Goal: Transaction & Acquisition: Download file/media

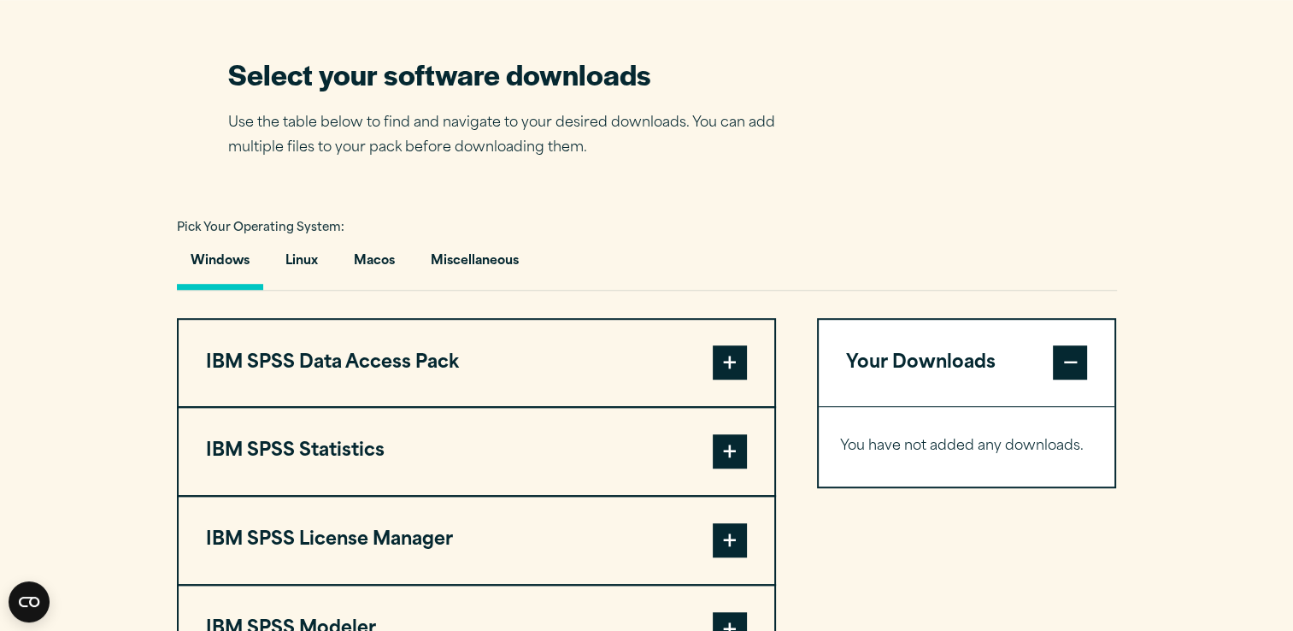
scroll to position [1071, 0]
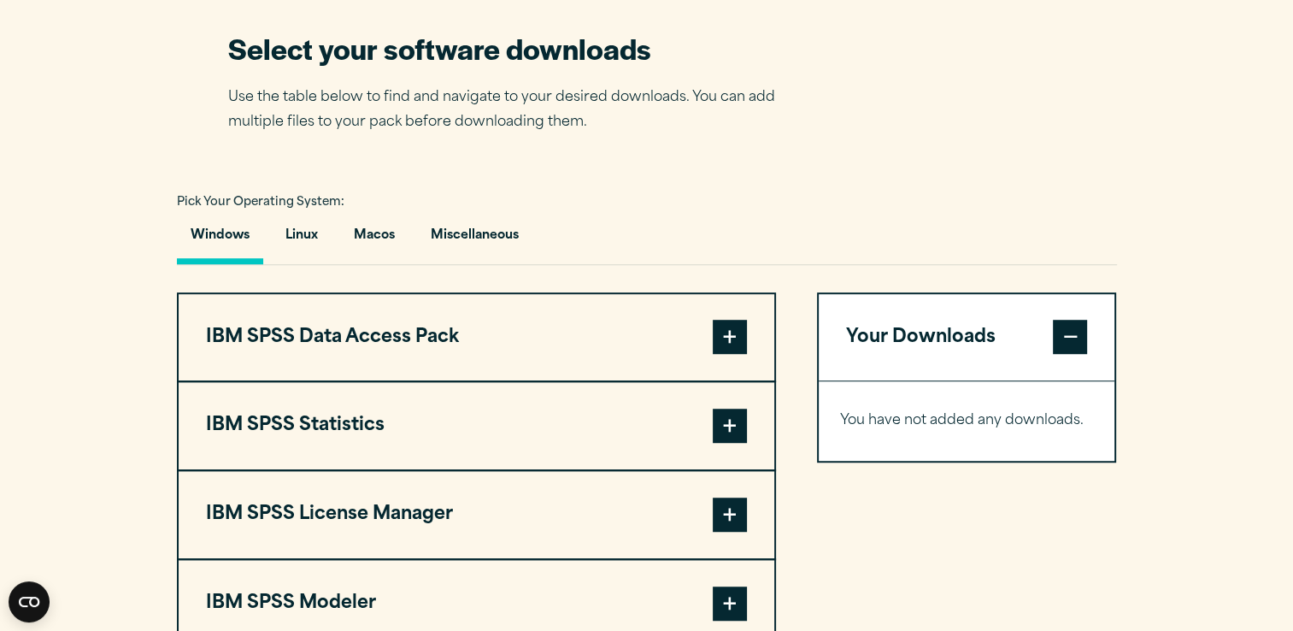
click at [732, 354] on span at bounding box center [730, 337] width 34 height 34
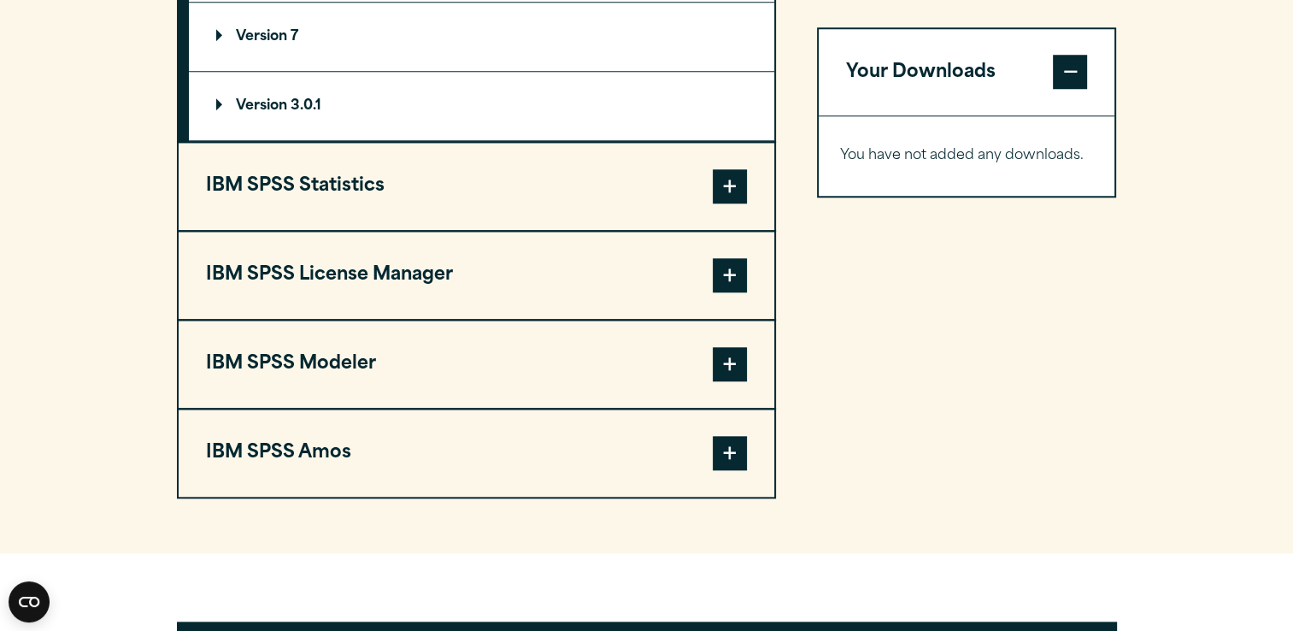
scroll to position [1582, 0]
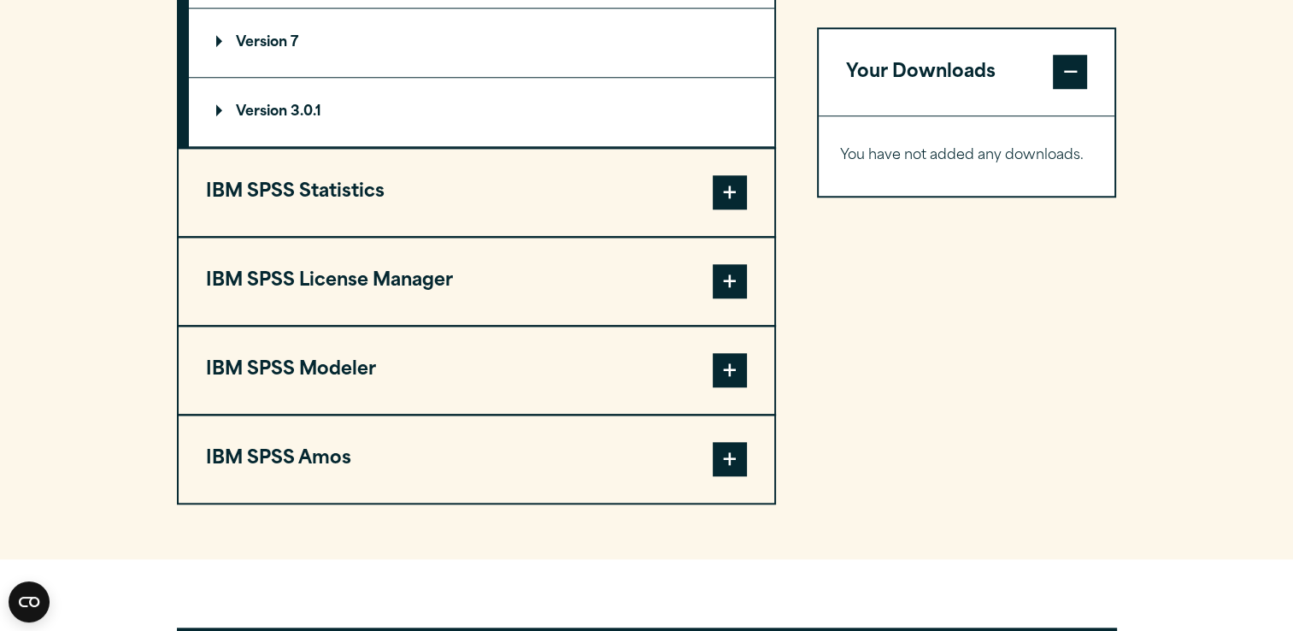
click at [739, 298] on span at bounding box center [730, 281] width 34 height 34
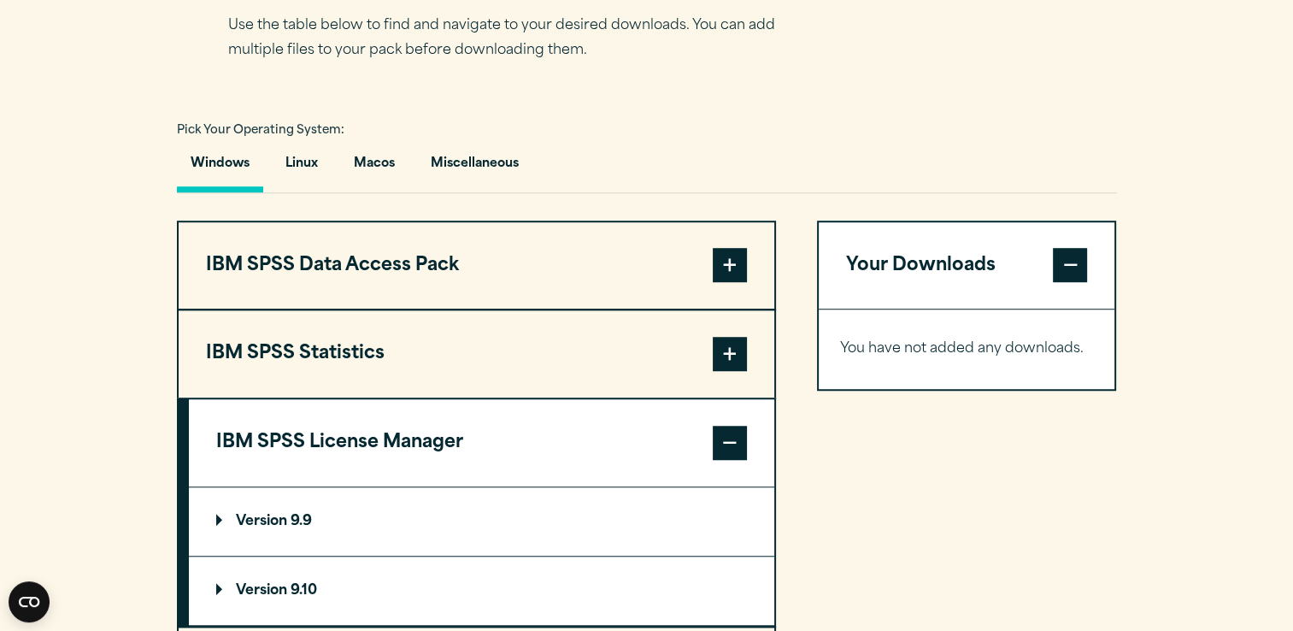
scroll to position [1159, 0]
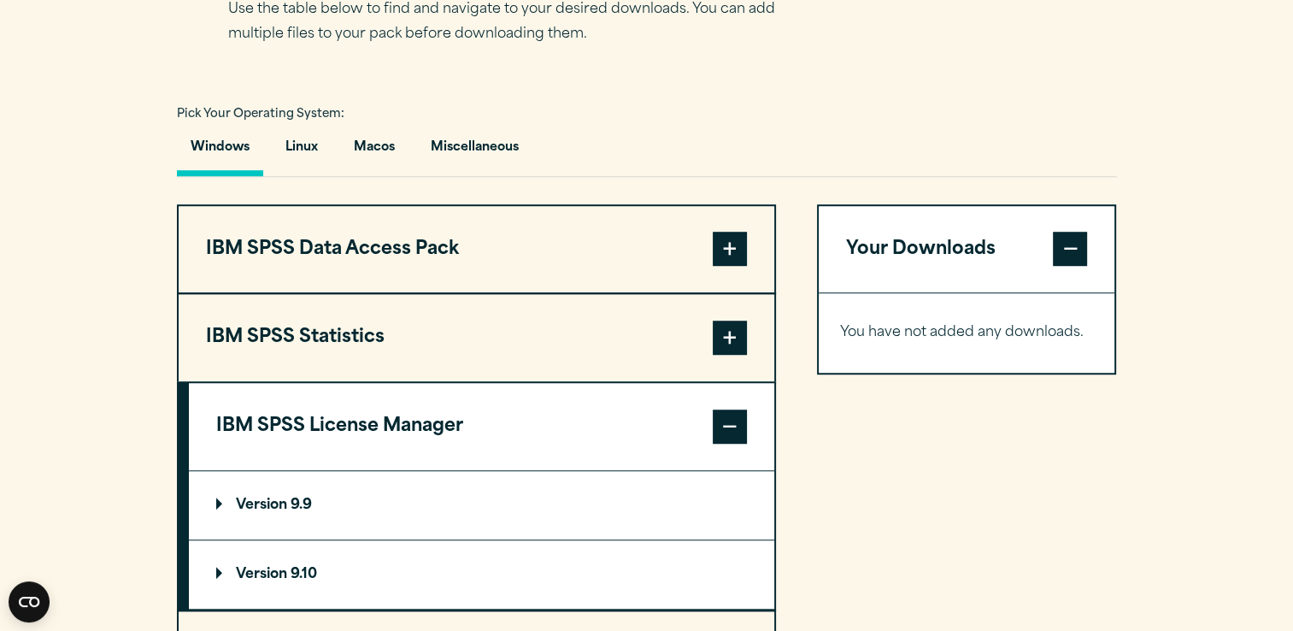
click at [731, 355] on span at bounding box center [730, 337] width 34 height 34
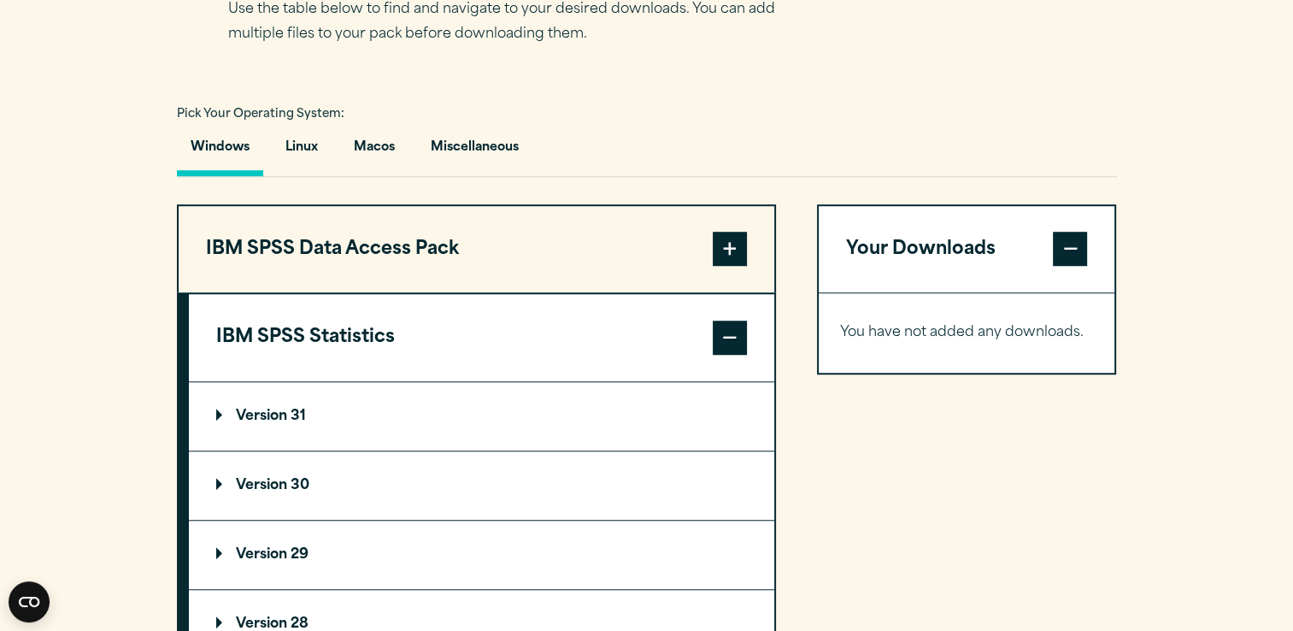
click at [214, 520] on summary "Version 30" at bounding box center [481, 485] width 585 height 68
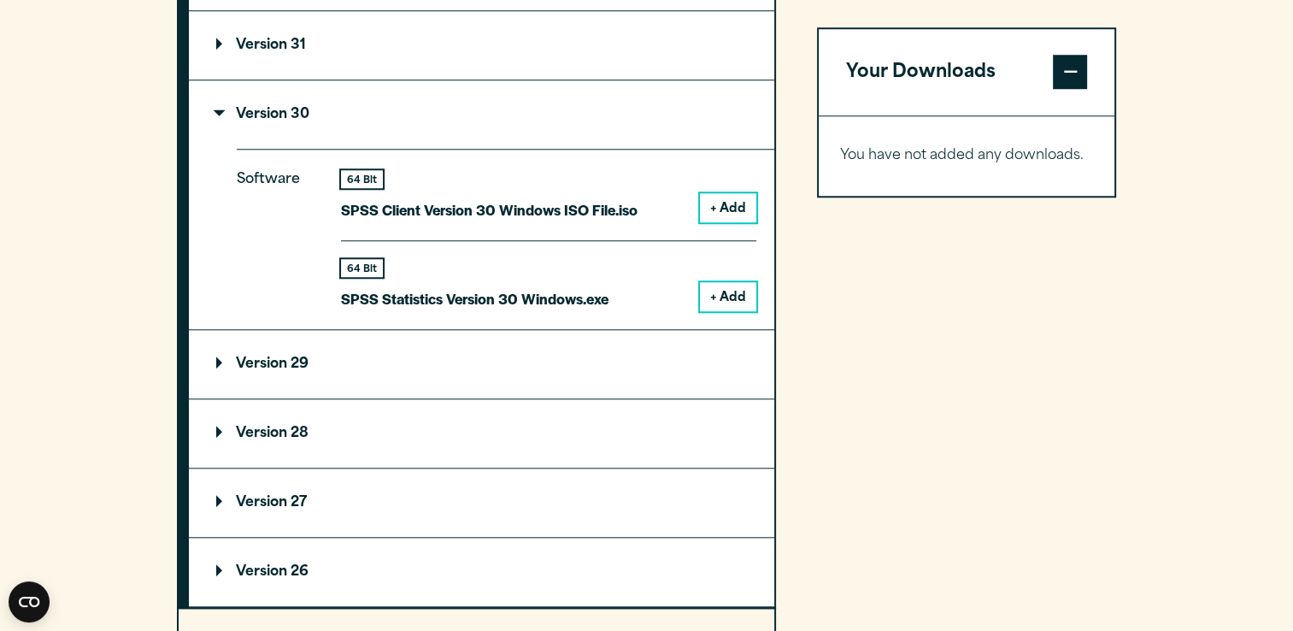
scroll to position [1534, 0]
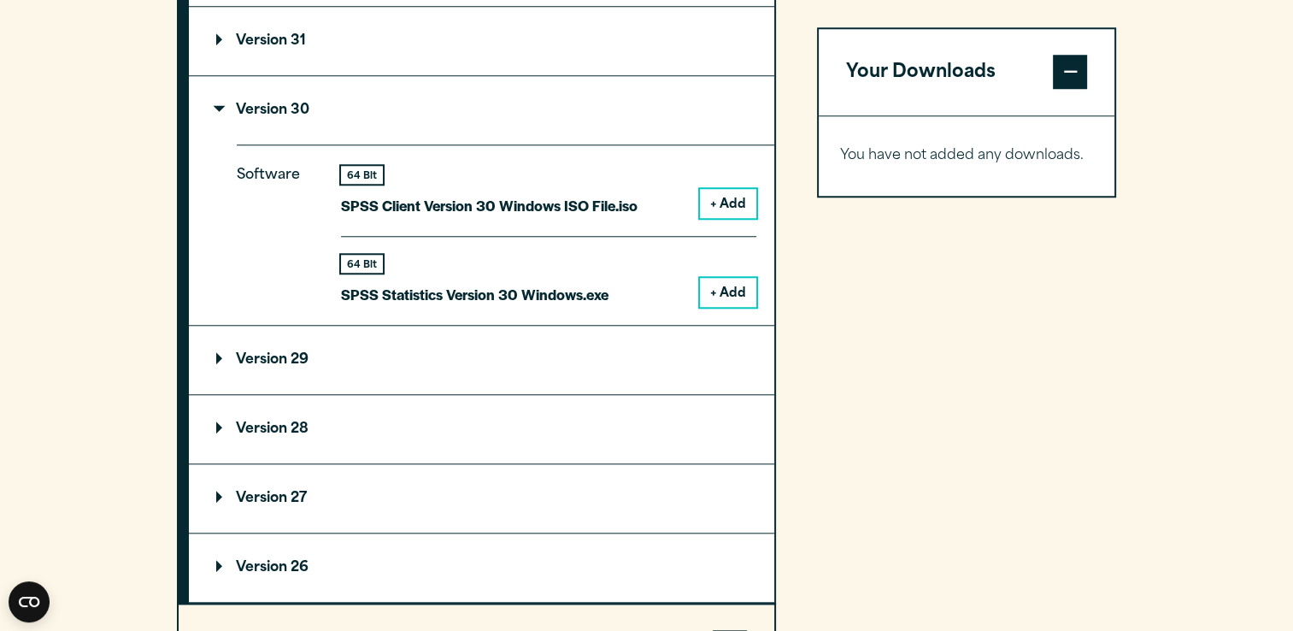
click at [734, 218] on button "+ Add" at bounding box center [728, 203] width 56 height 29
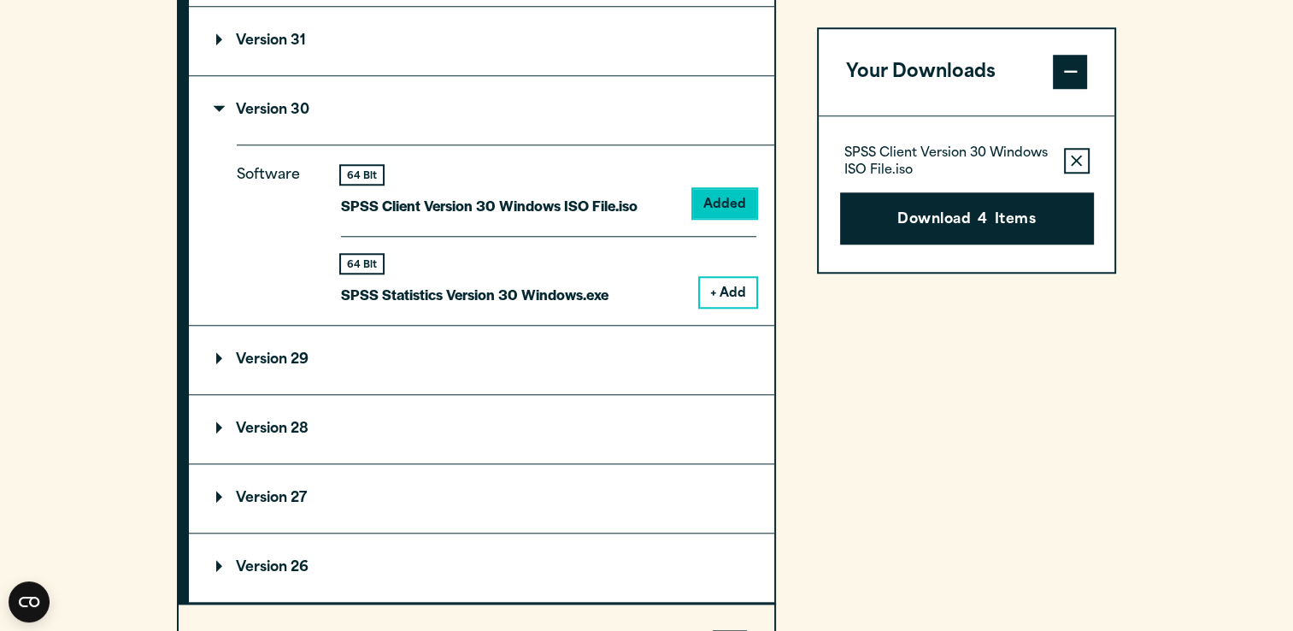
click at [734, 307] on button "+ Add" at bounding box center [728, 292] width 56 height 29
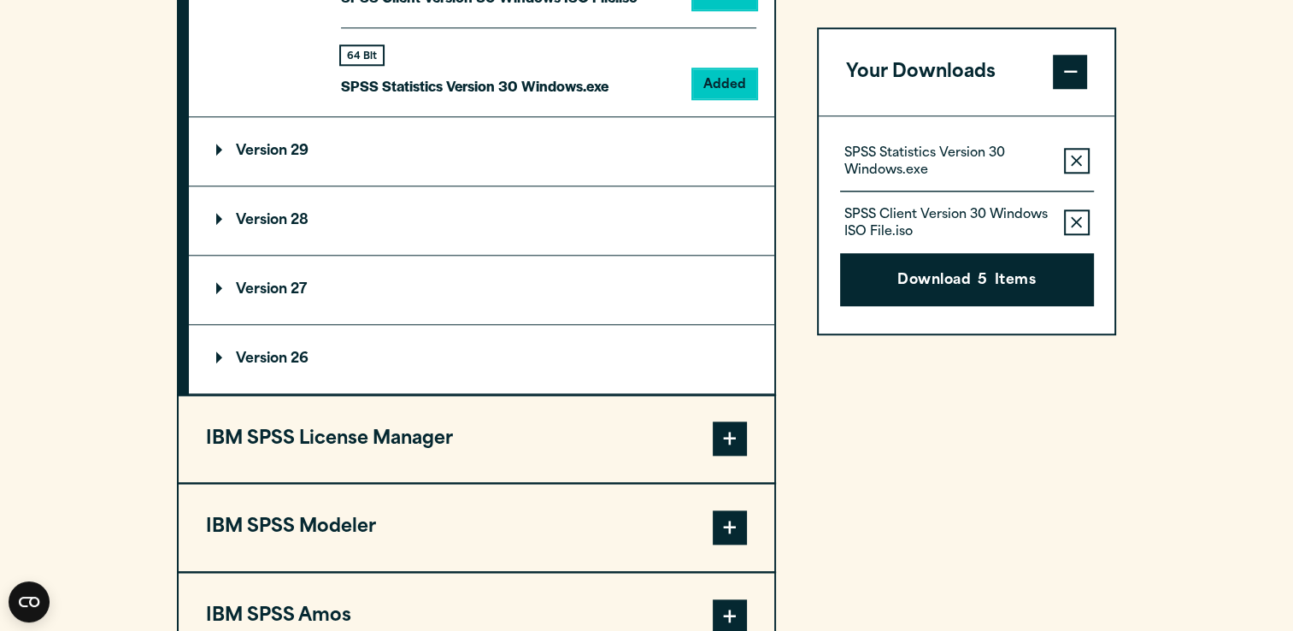
scroll to position [1746, 0]
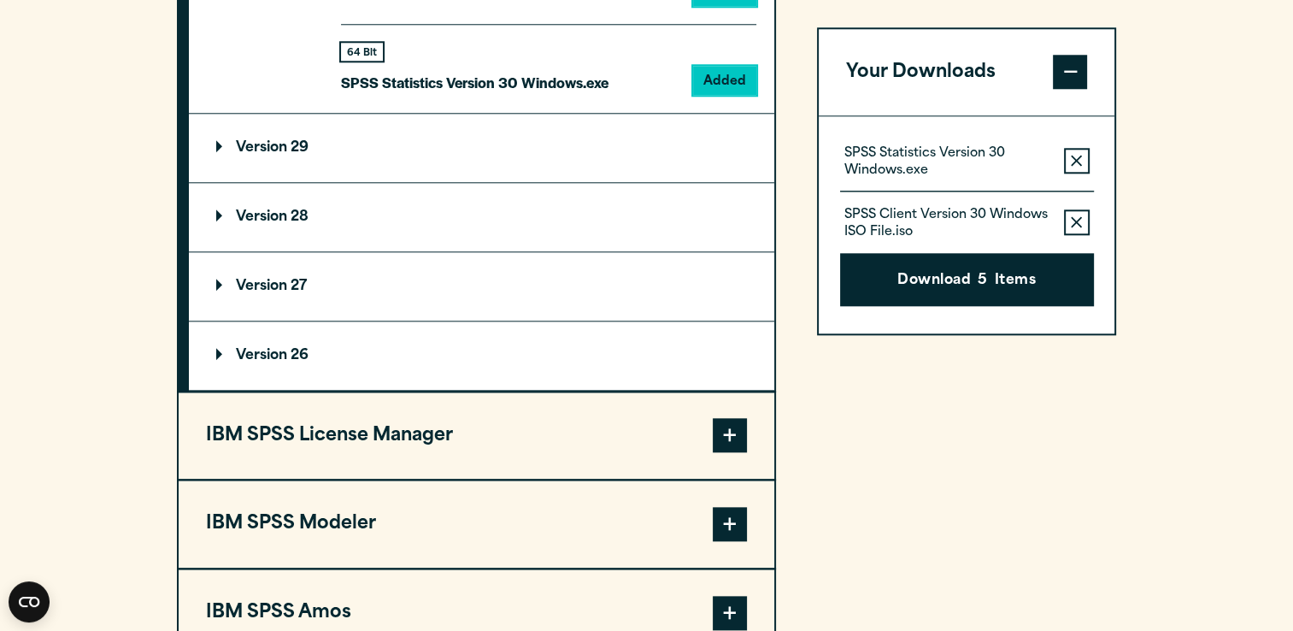
click at [732, 452] on span at bounding box center [730, 435] width 34 height 34
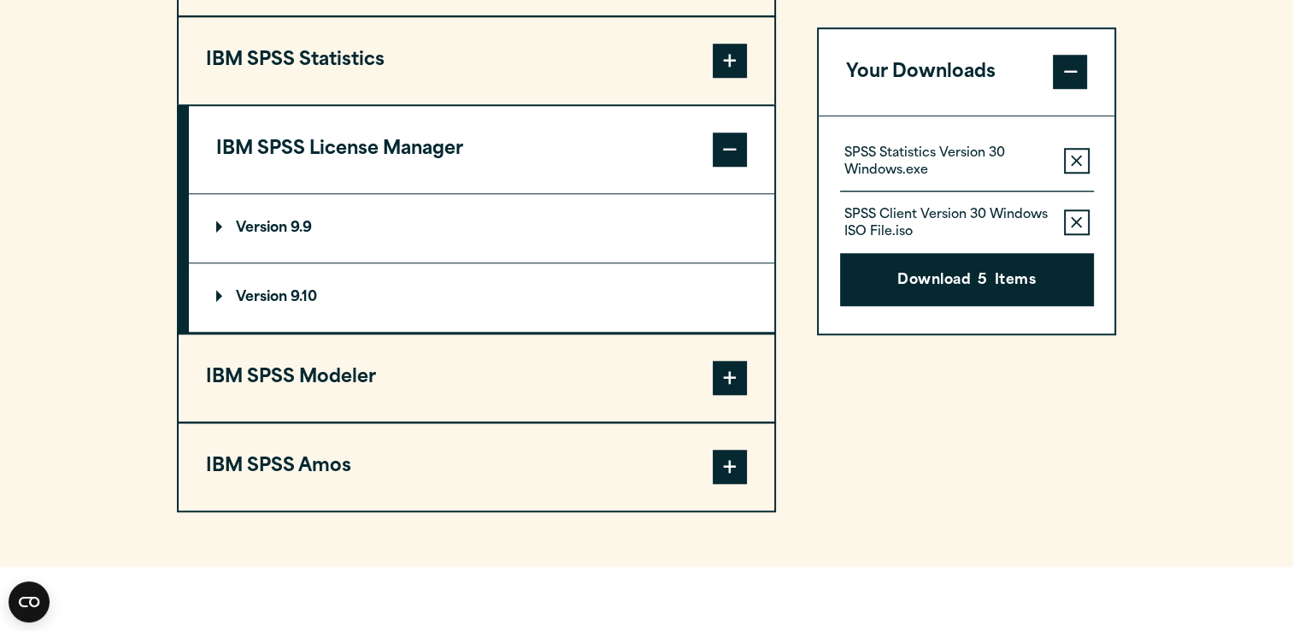
scroll to position [1418, 0]
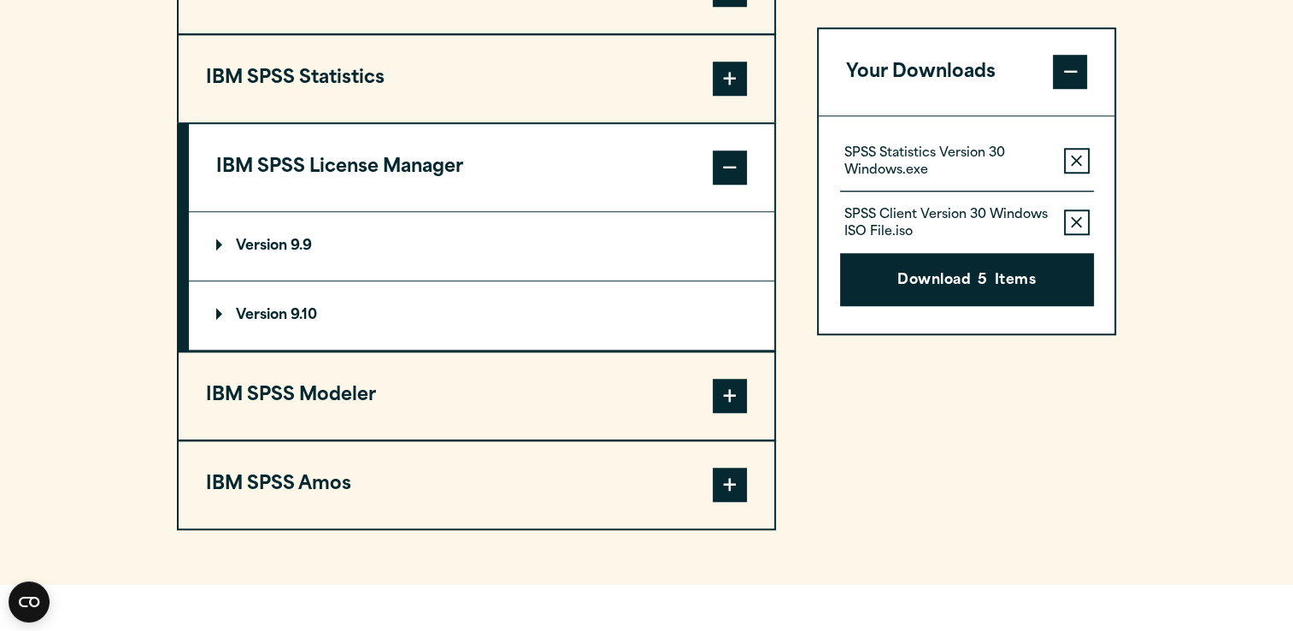
click at [738, 413] on span at bounding box center [730, 396] width 34 height 34
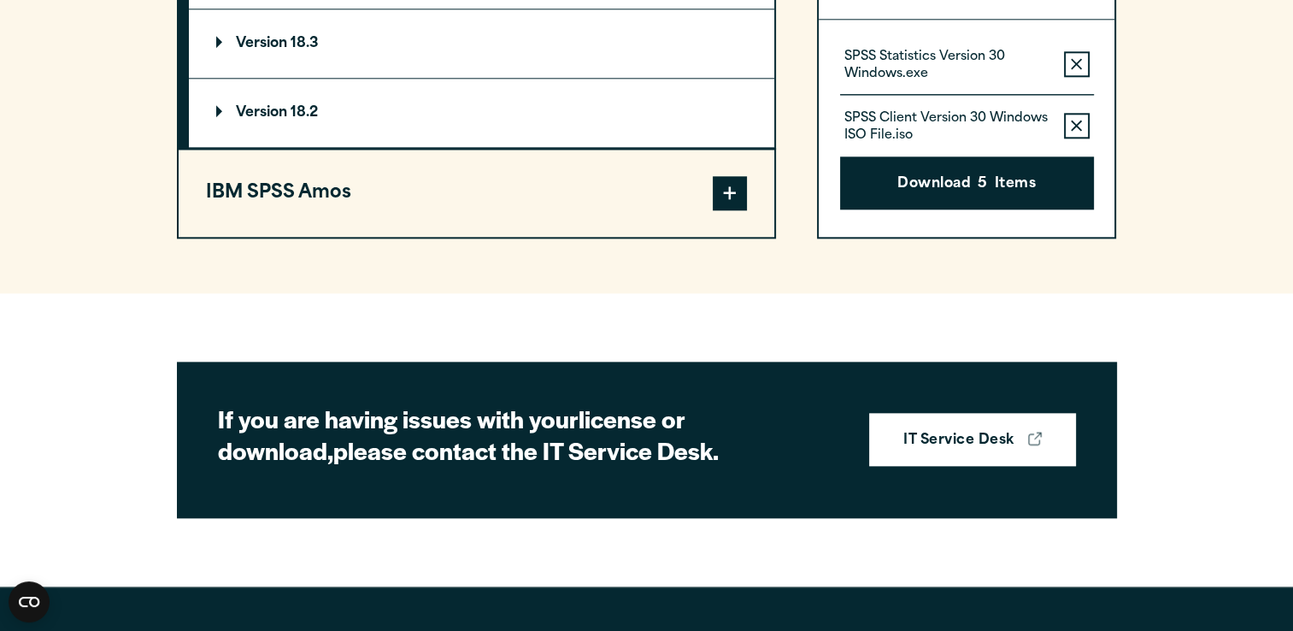
scroll to position [1863, 0]
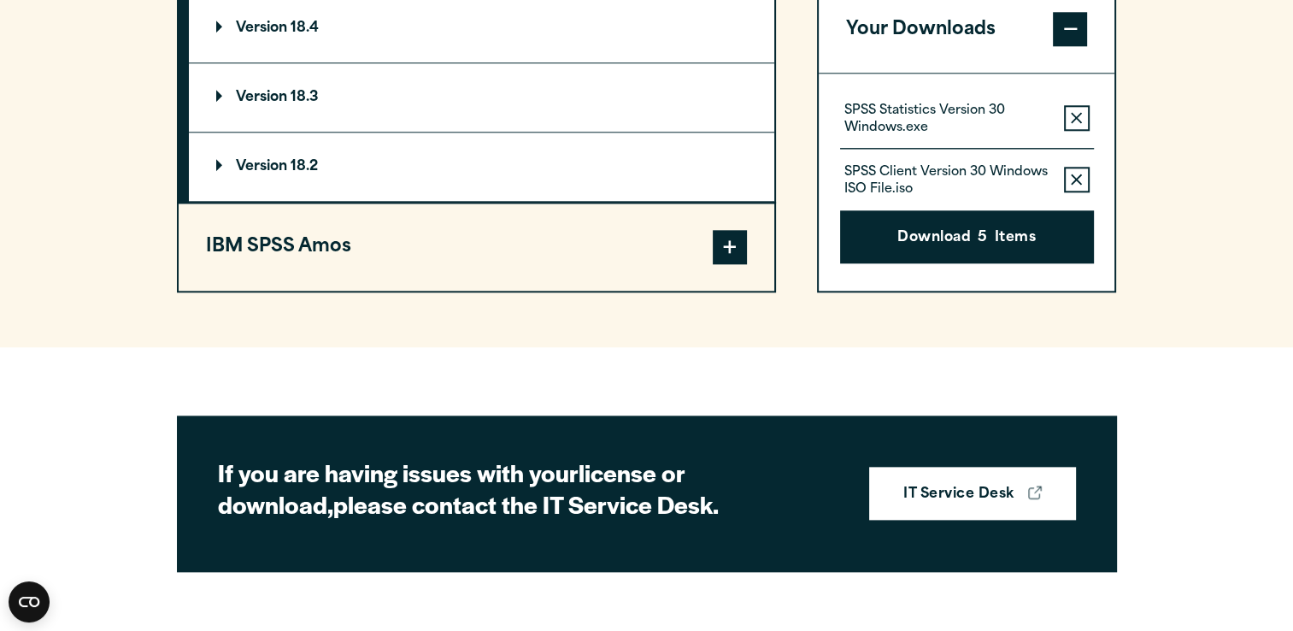
click at [734, 264] on span at bounding box center [730, 247] width 34 height 34
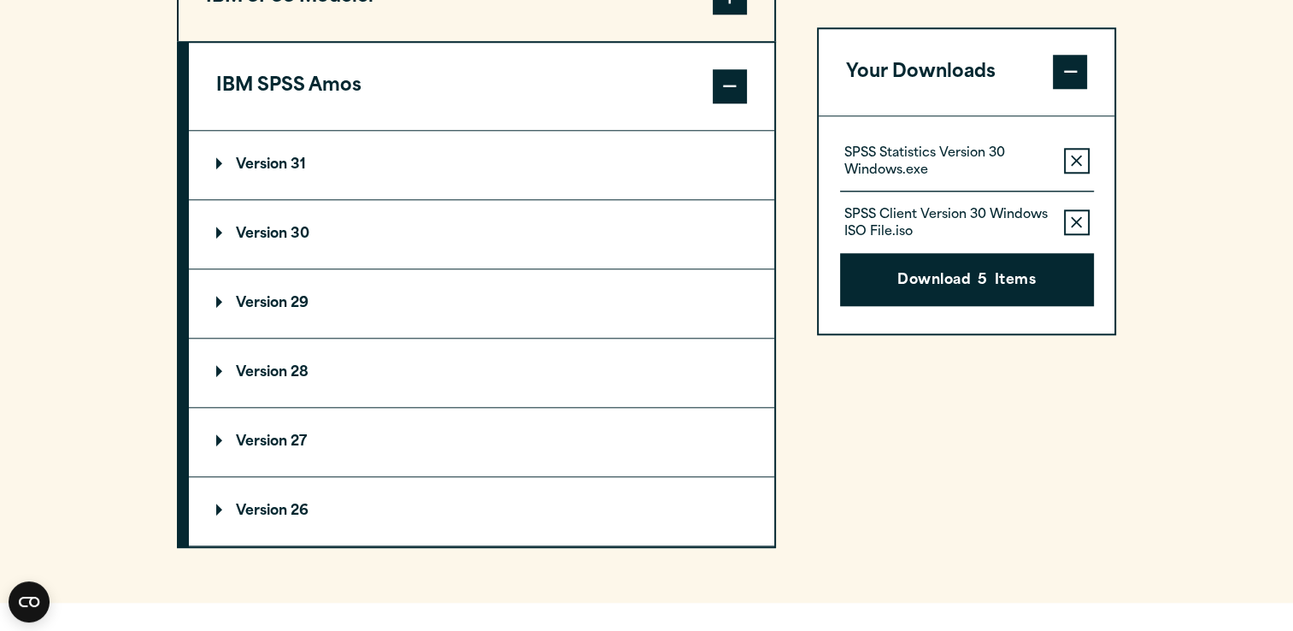
scroll to position [1684, 0]
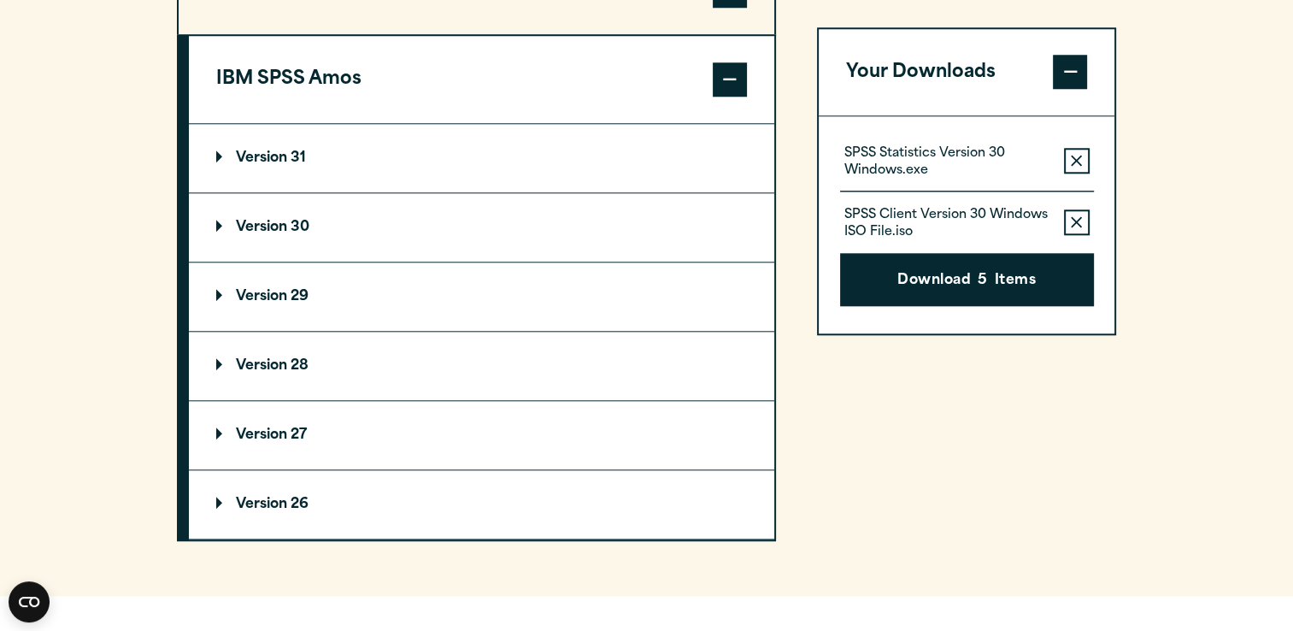
click at [218, 234] on p "Version 30" at bounding box center [262, 227] width 93 height 14
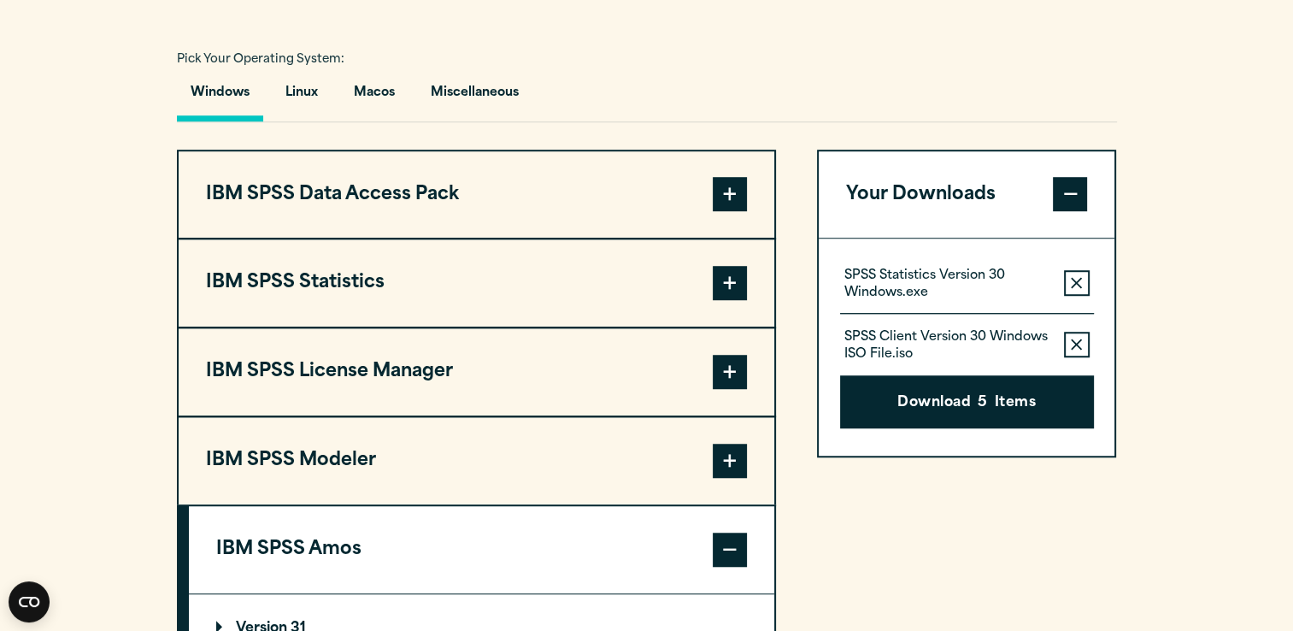
scroll to position [1217, 0]
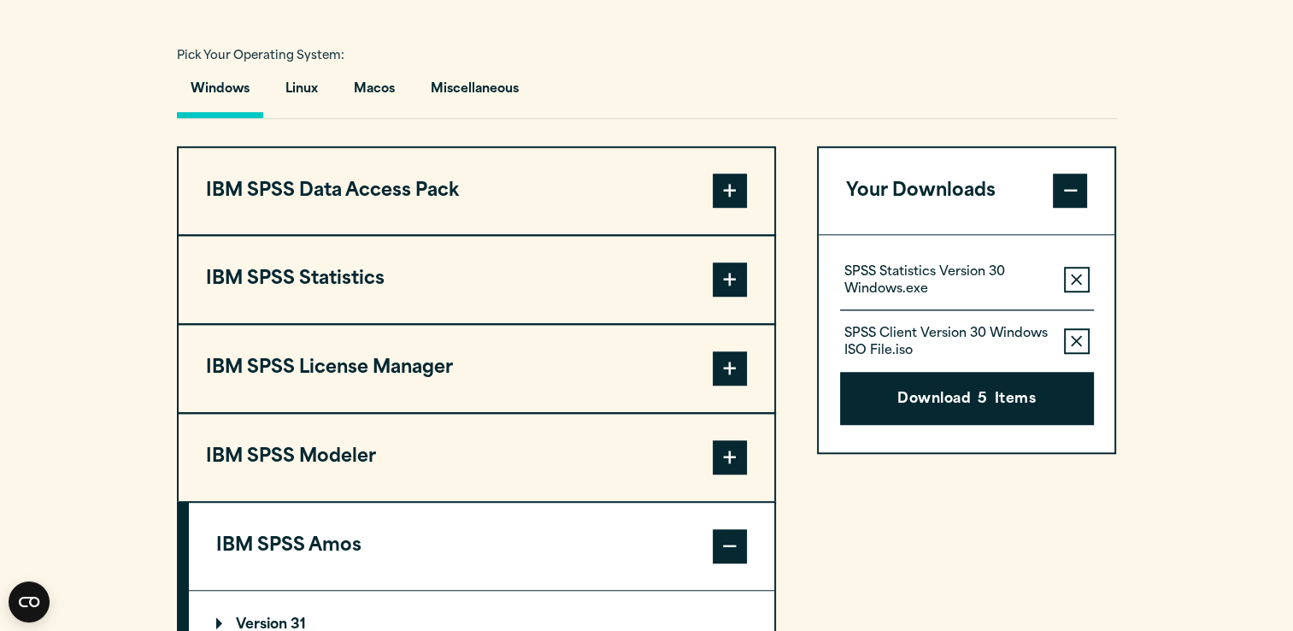
click at [734, 385] on span at bounding box center [730, 368] width 34 height 34
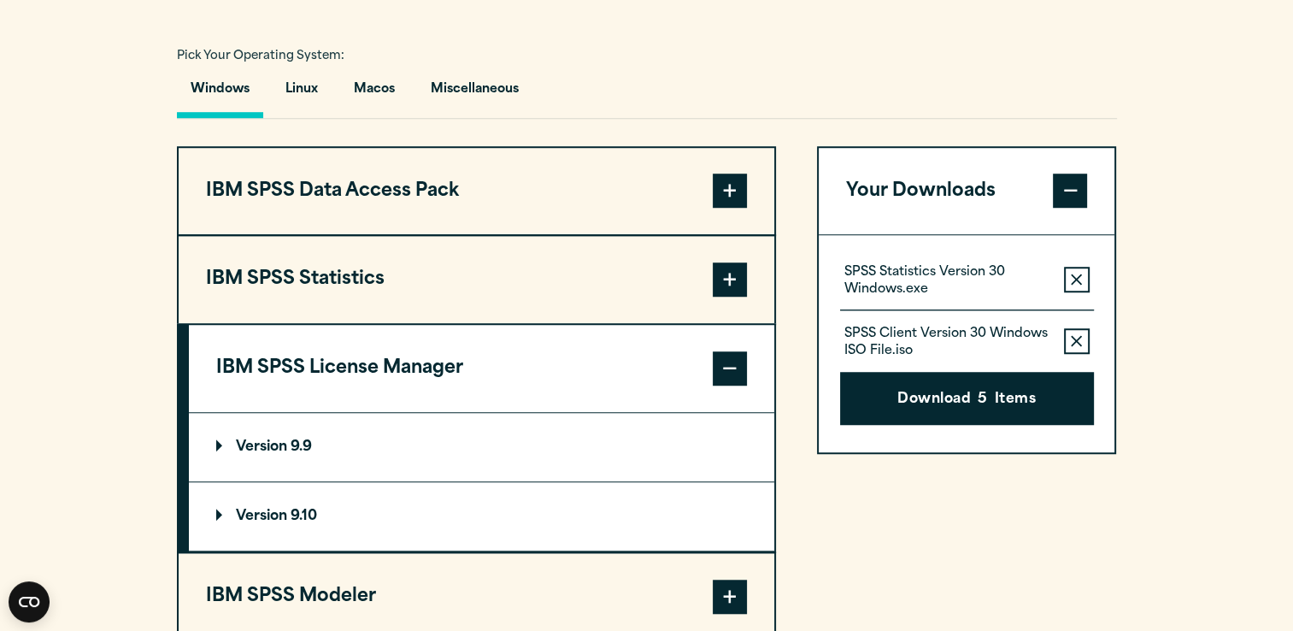
click at [255, 523] on p "Version 9.10" at bounding box center [266, 516] width 101 height 14
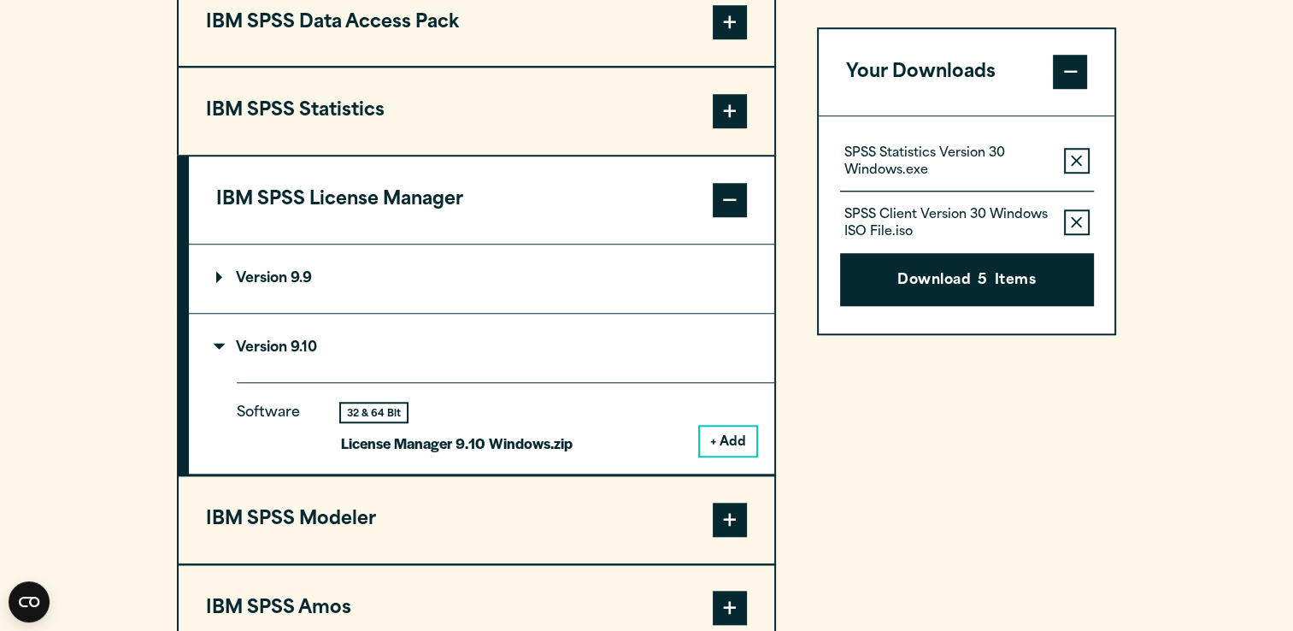
scroll to position [1366, 0]
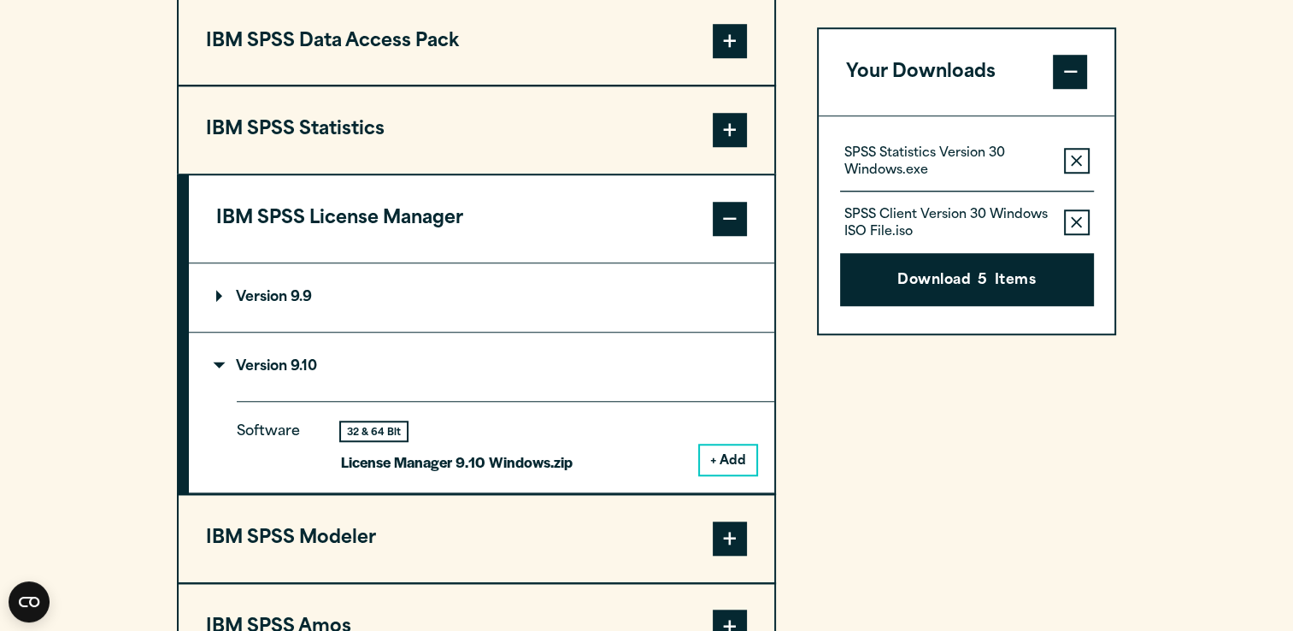
click at [738, 147] on span at bounding box center [730, 130] width 34 height 34
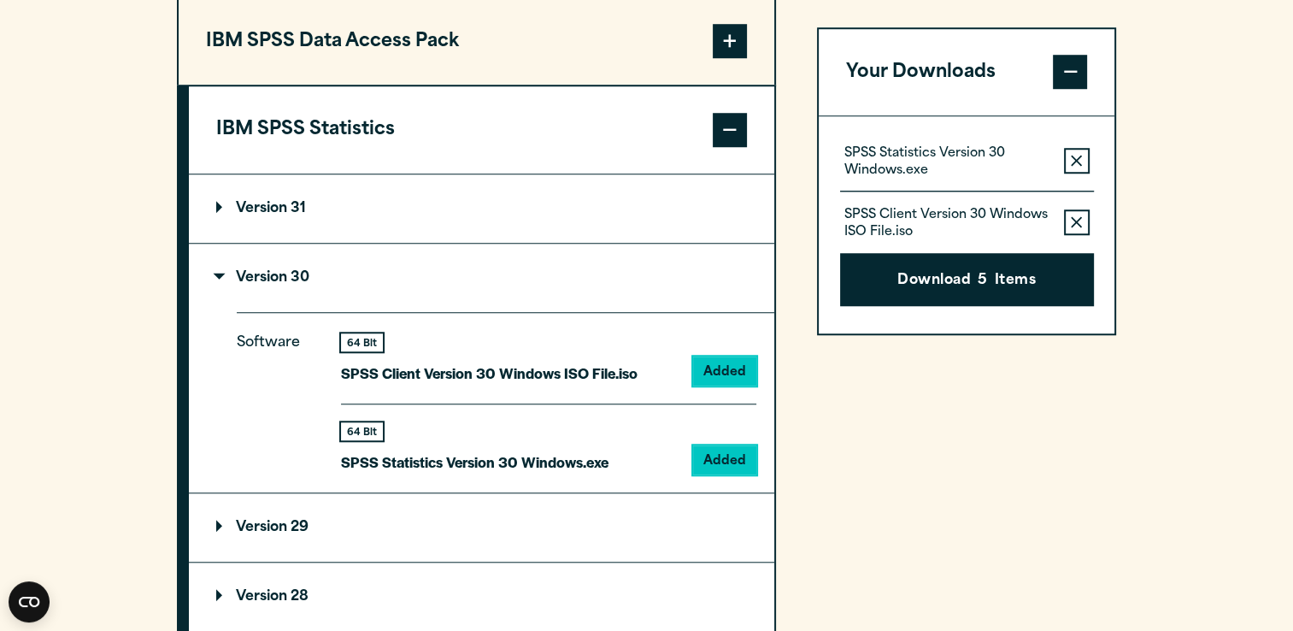
click at [213, 241] on summary "Version 31" at bounding box center [481, 208] width 585 height 68
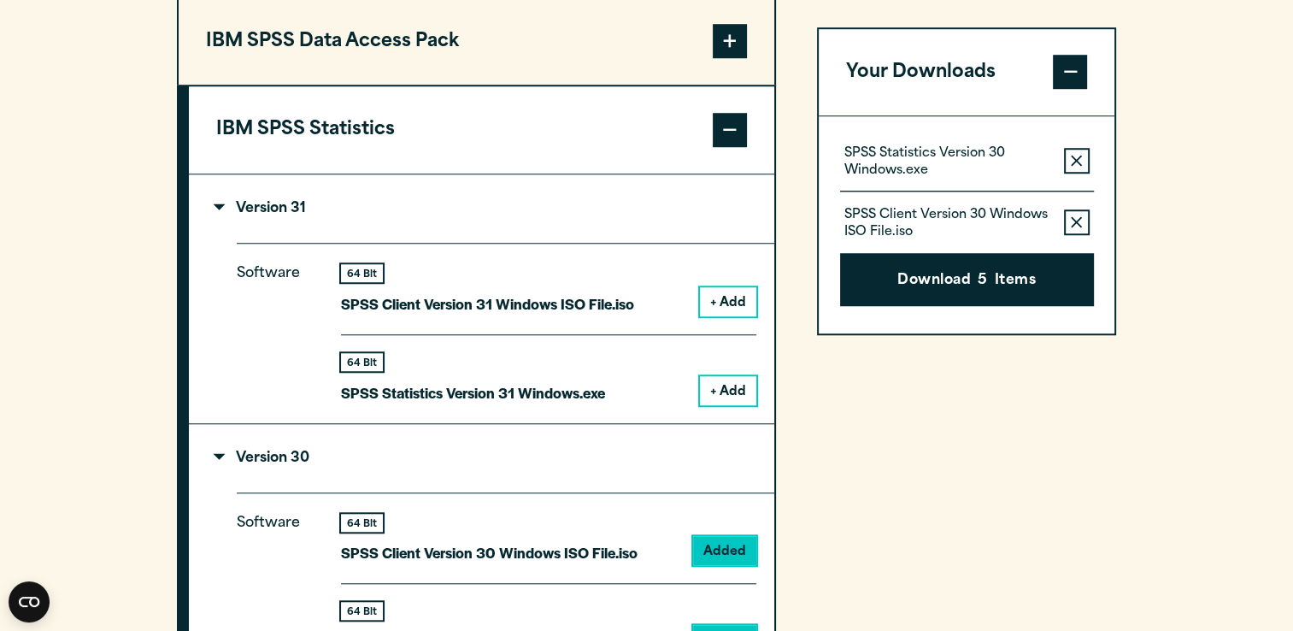
click at [738, 58] on span at bounding box center [730, 41] width 34 height 34
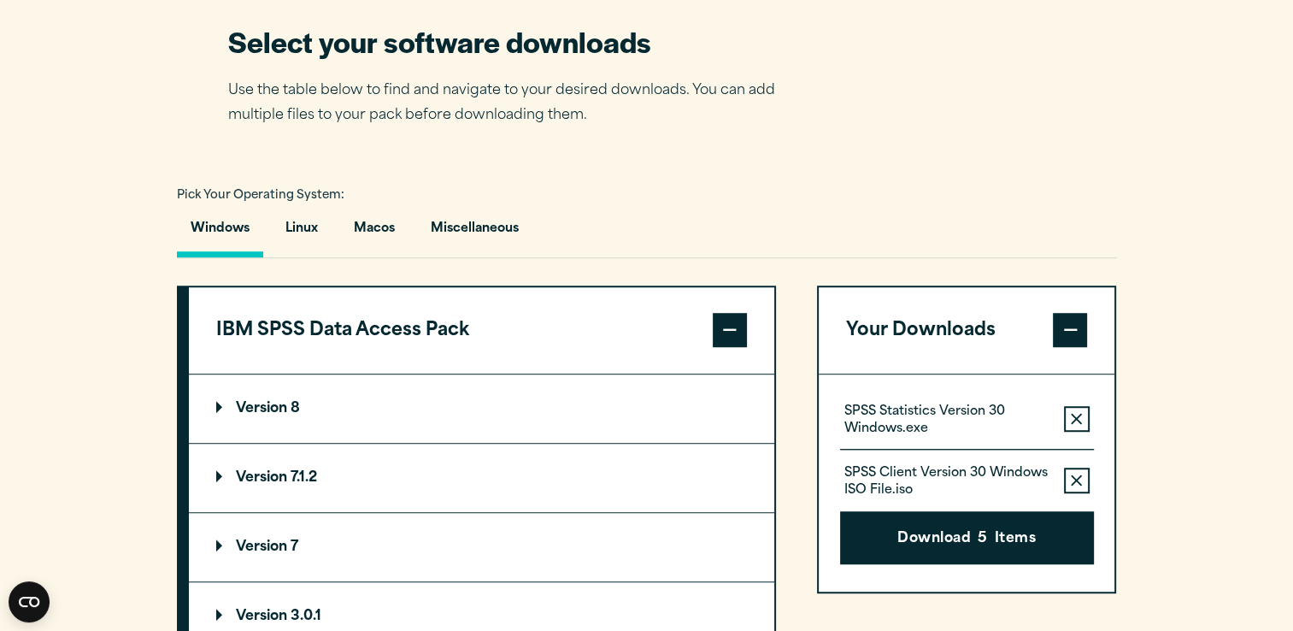
scroll to position [1080, 0]
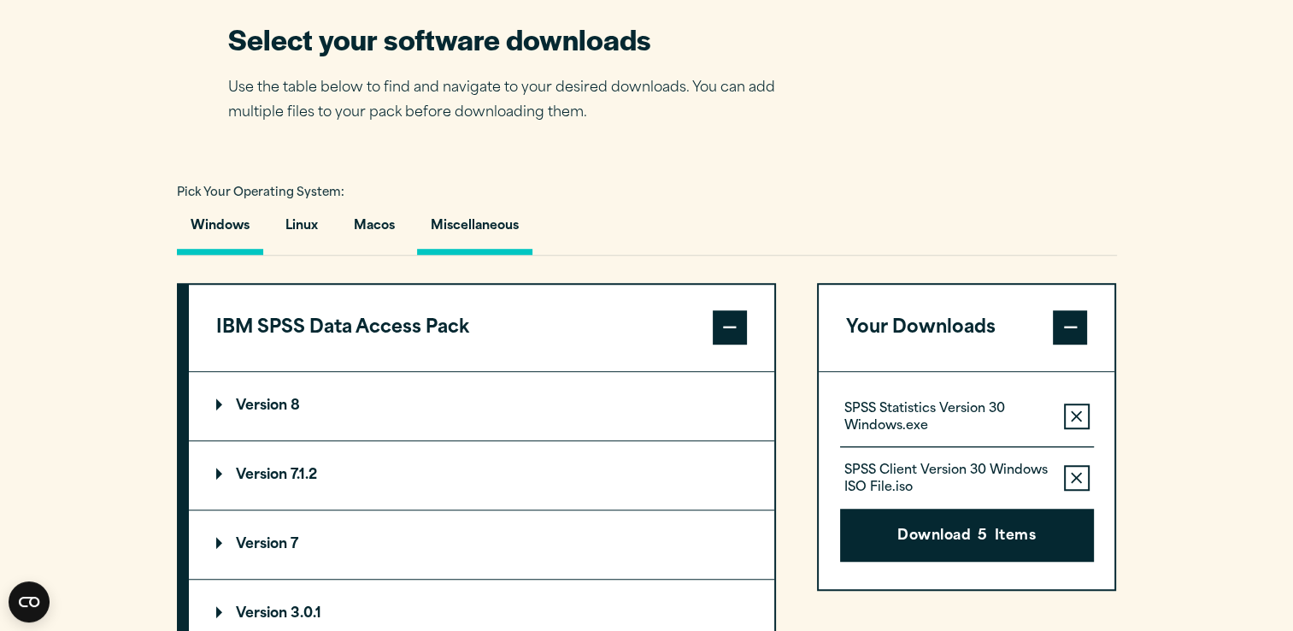
click at [502, 255] on button "Miscellaneous" at bounding box center [474, 230] width 115 height 49
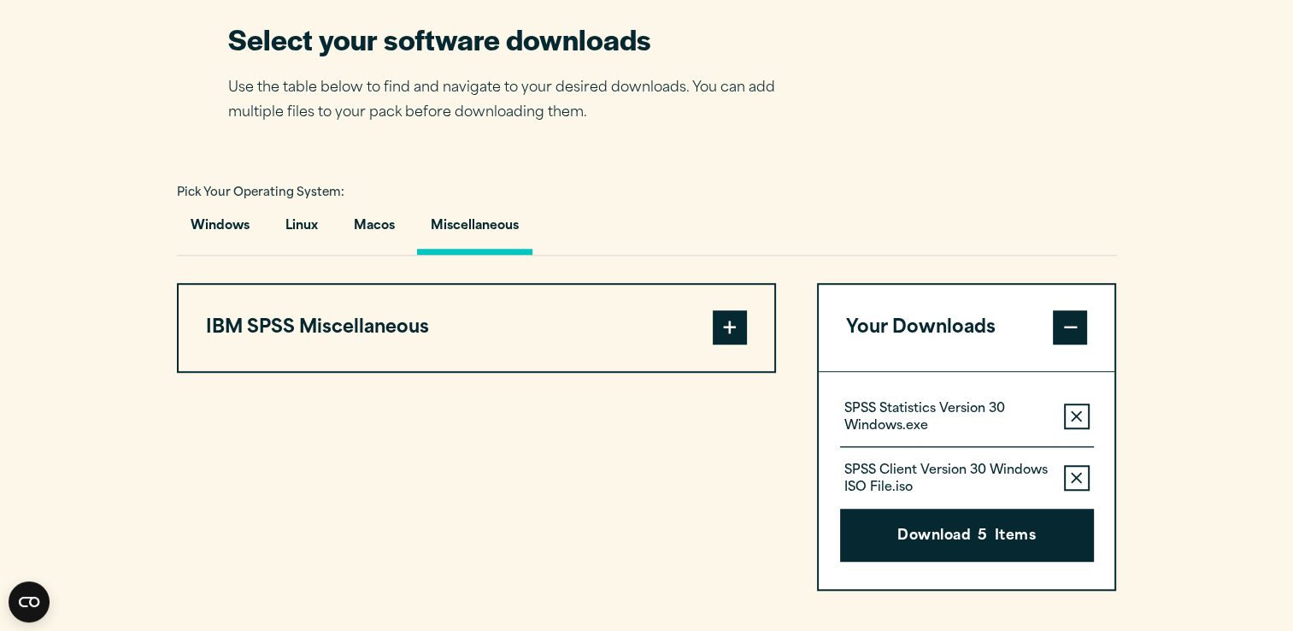
click at [734, 344] on span at bounding box center [730, 327] width 34 height 34
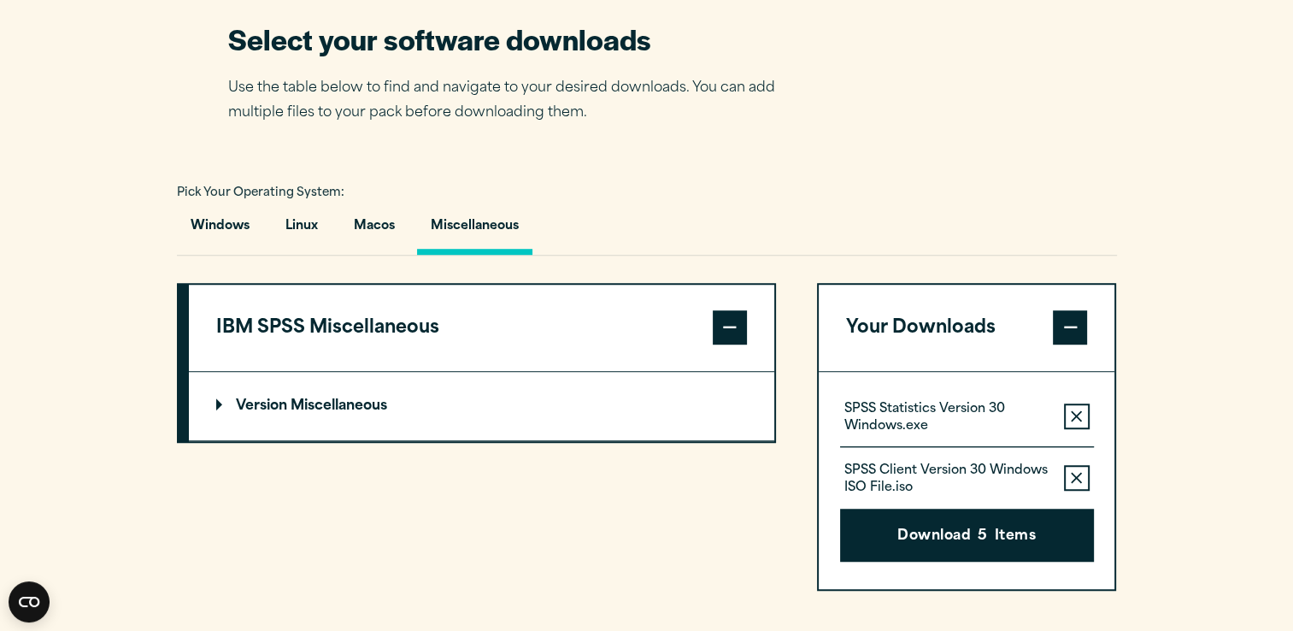
click at [327, 413] on p "Version Miscellaneous" at bounding box center [301, 406] width 171 height 14
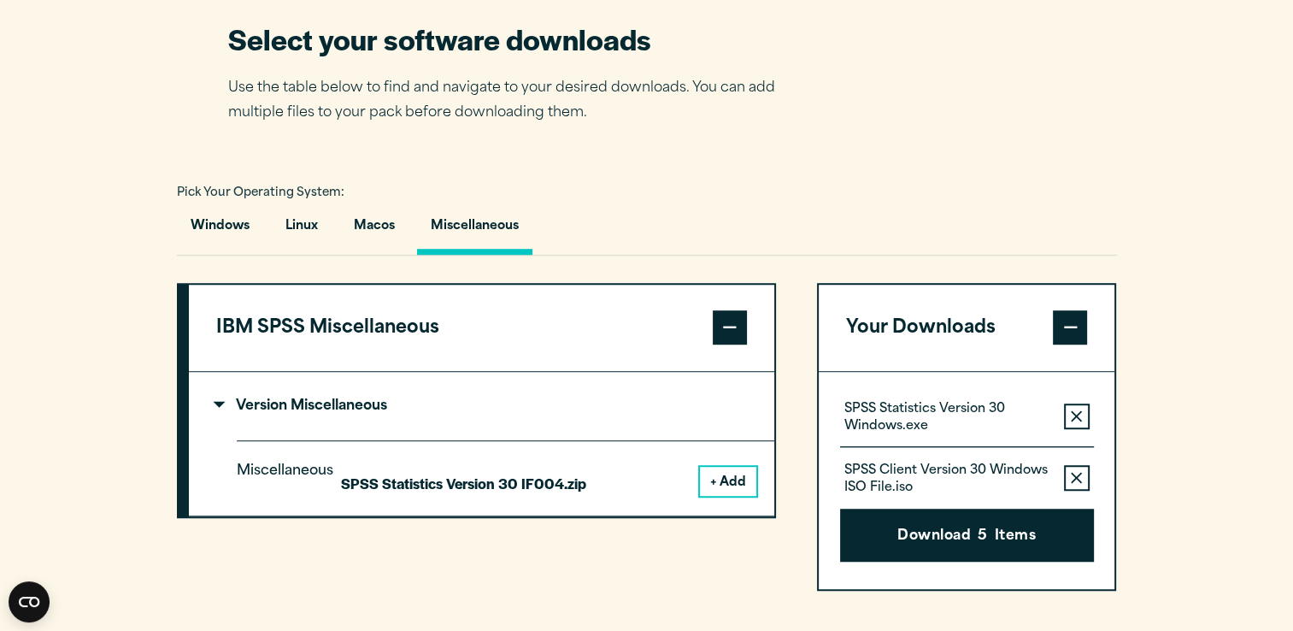
click at [726, 344] on span at bounding box center [730, 327] width 34 height 34
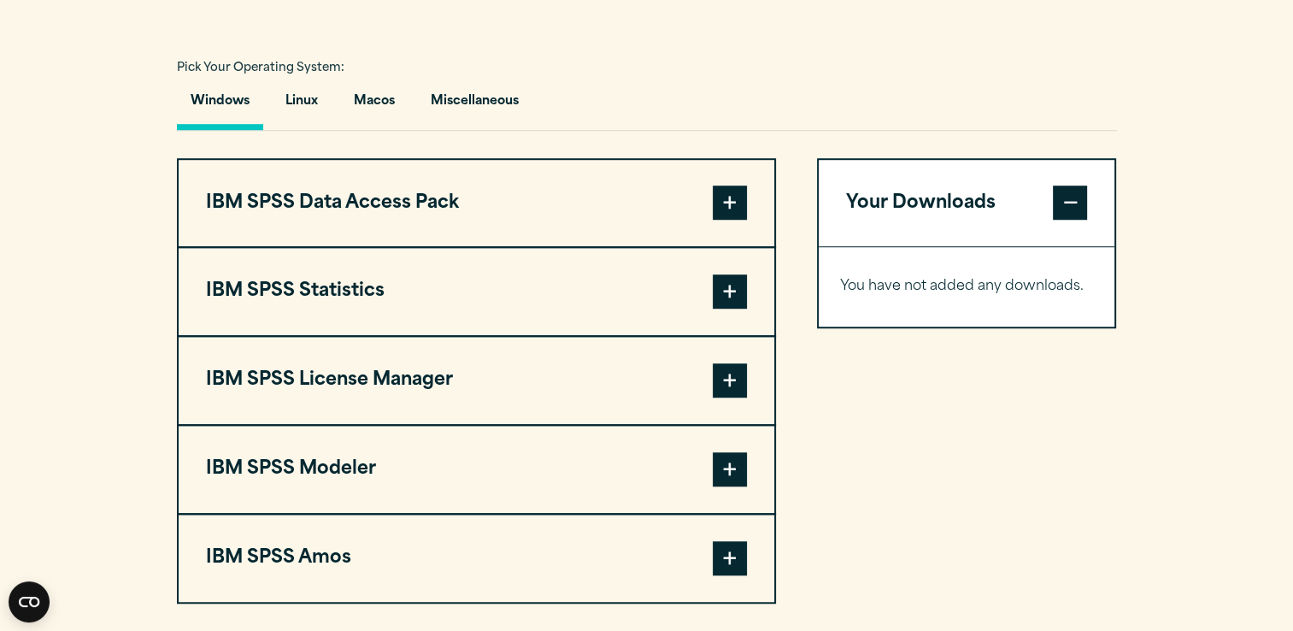
scroll to position [1243, 0]
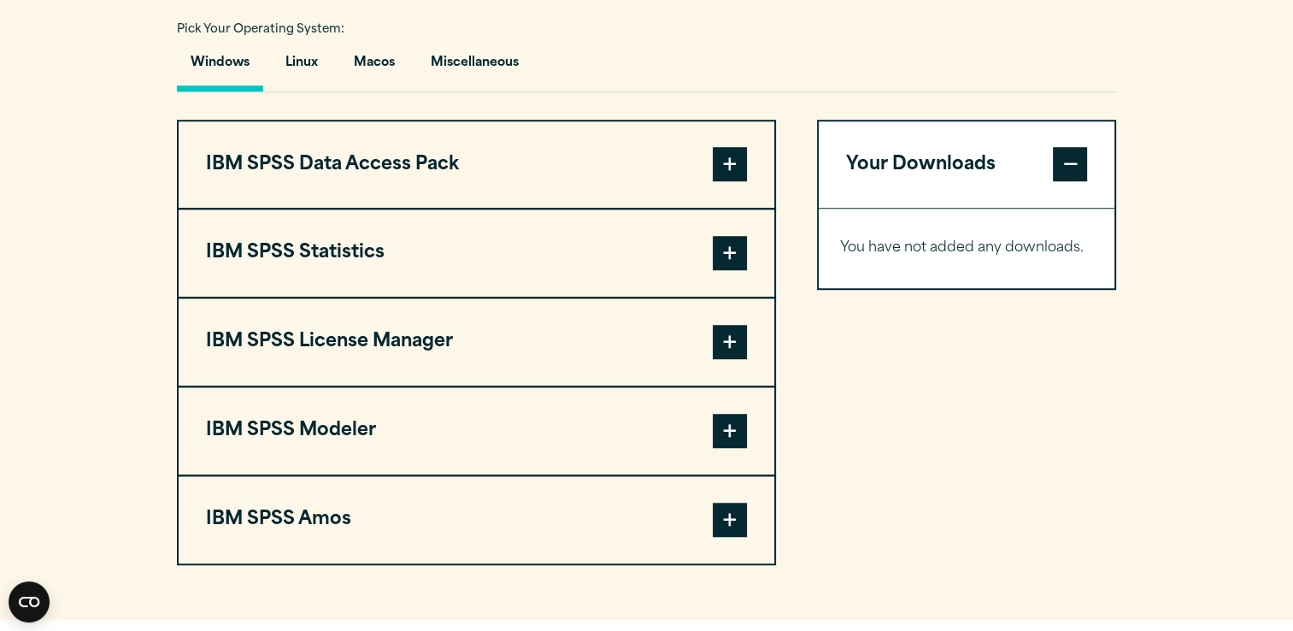
click at [734, 181] on span at bounding box center [730, 164] width 34 height 34
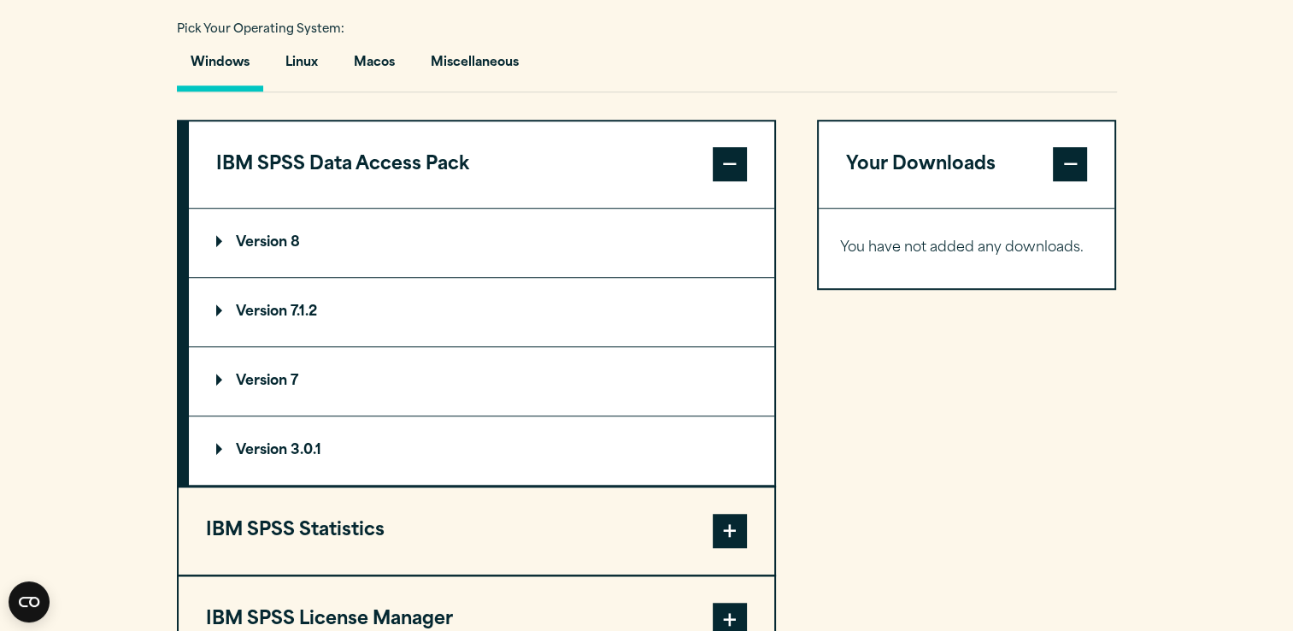
click at [736, 548] on span at bounding box center [730, 531] width 34 height 34
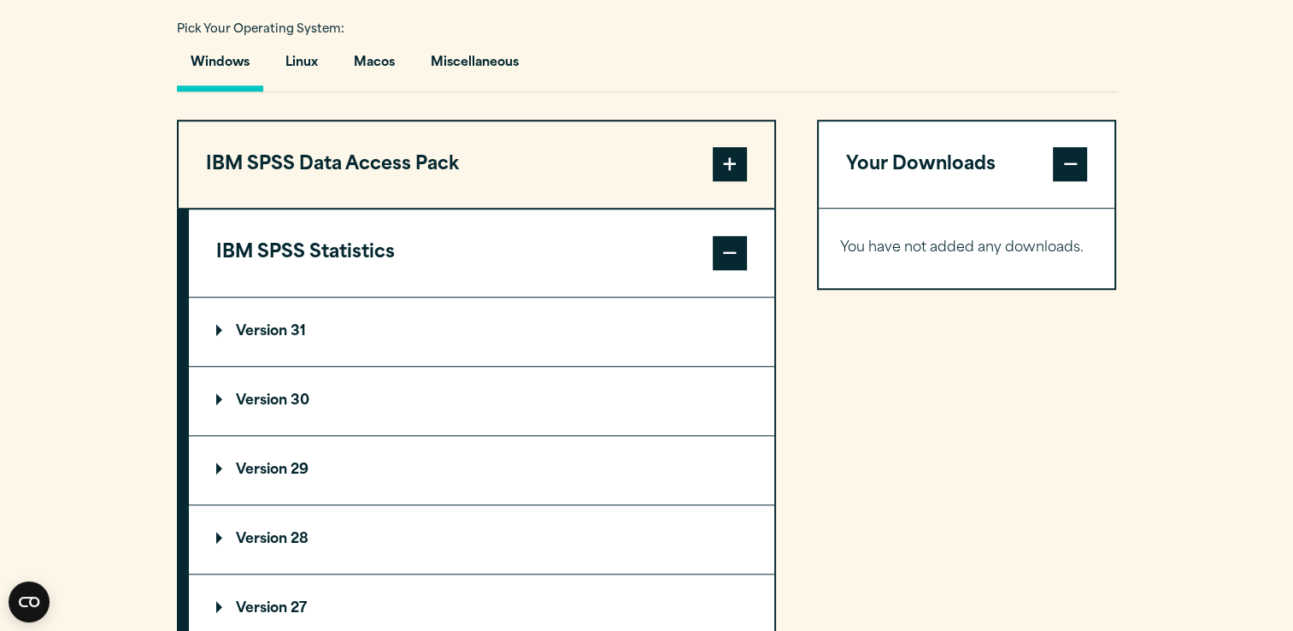
click at [256, 338] on p "Version 31" at bounding box center [261, 332] width 90 height 14
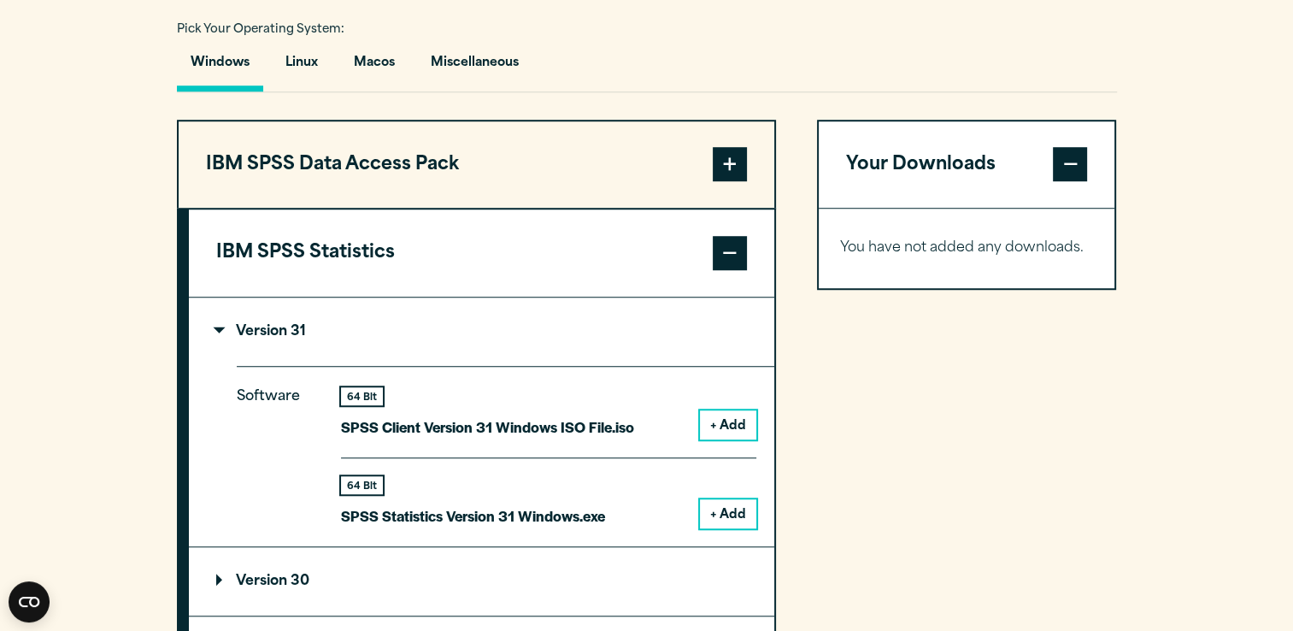
click at [726, 528] on button "+ Add" at bounding box center [728, 513] width 56 height 29
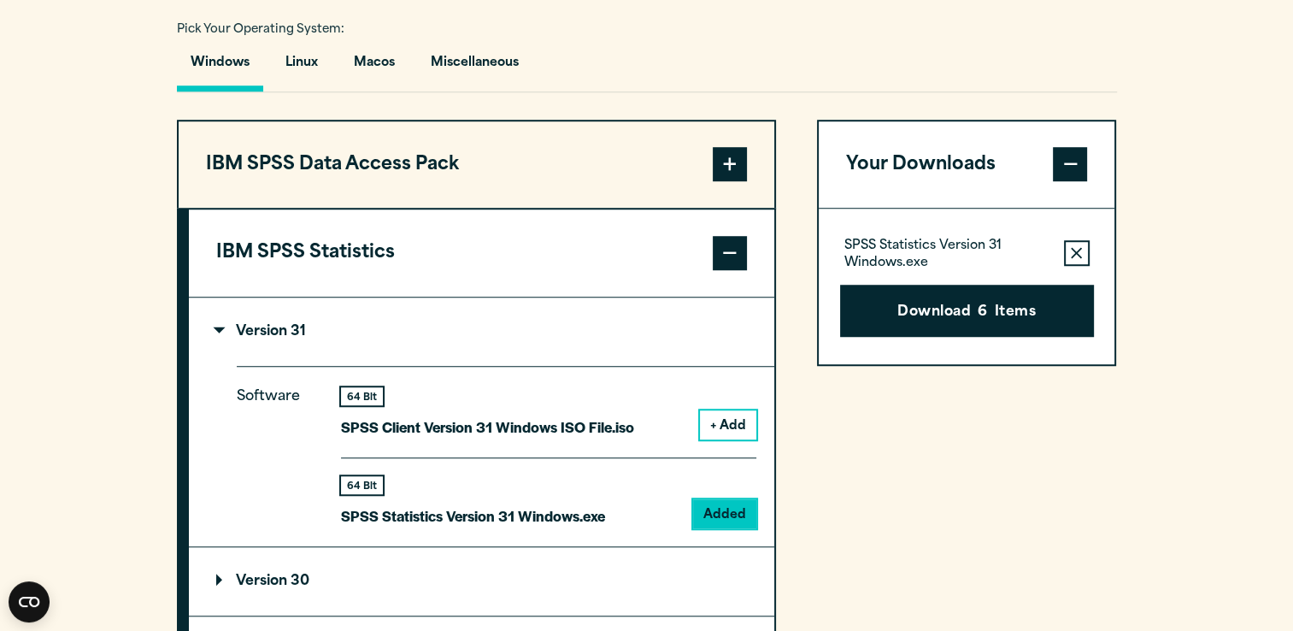
click at [744, 439] on button "+ Add" at bounding box center [728, 424] width 56 height 29
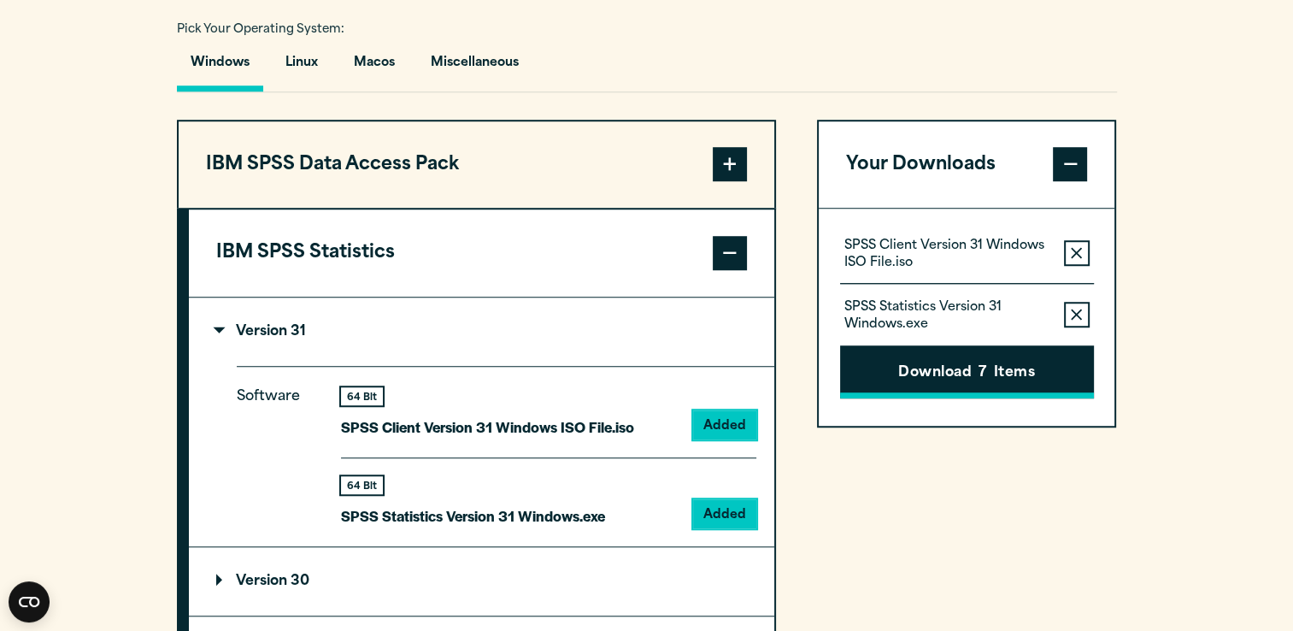
click at [1005, 398] on button "Download 7 Items" at bounding box center [967, 371] width 254 height 53
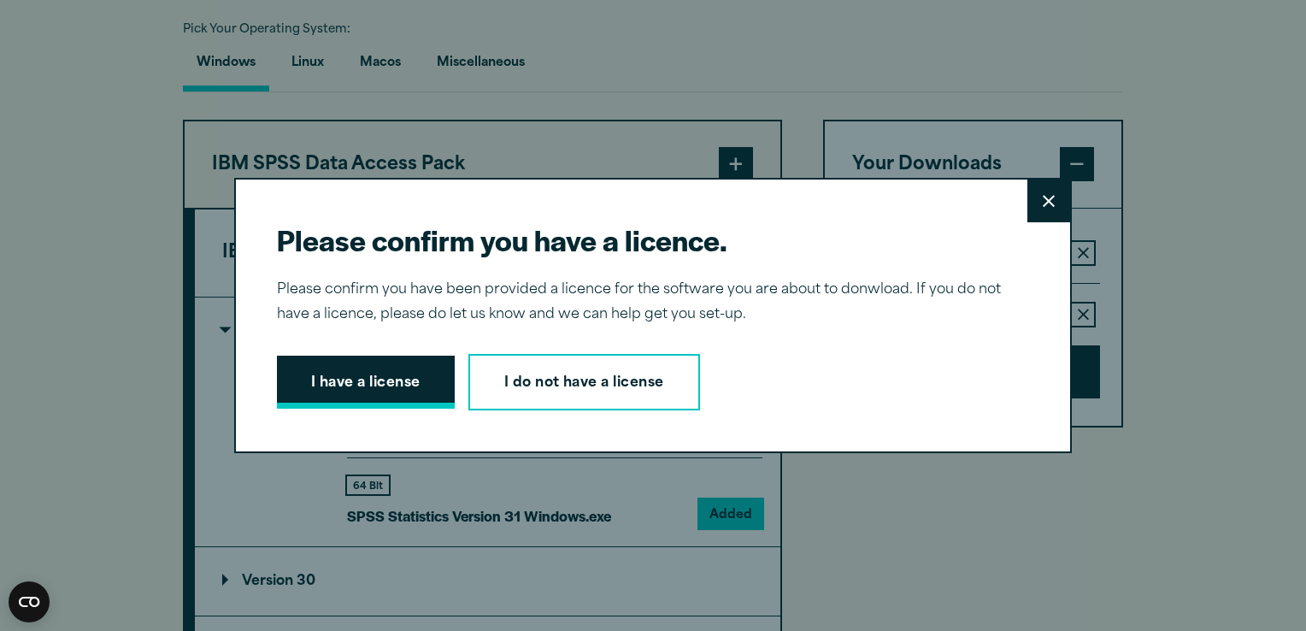
click at [413, 387] on button "I have a license" at bounding box center [366, 382] width 178 height 53
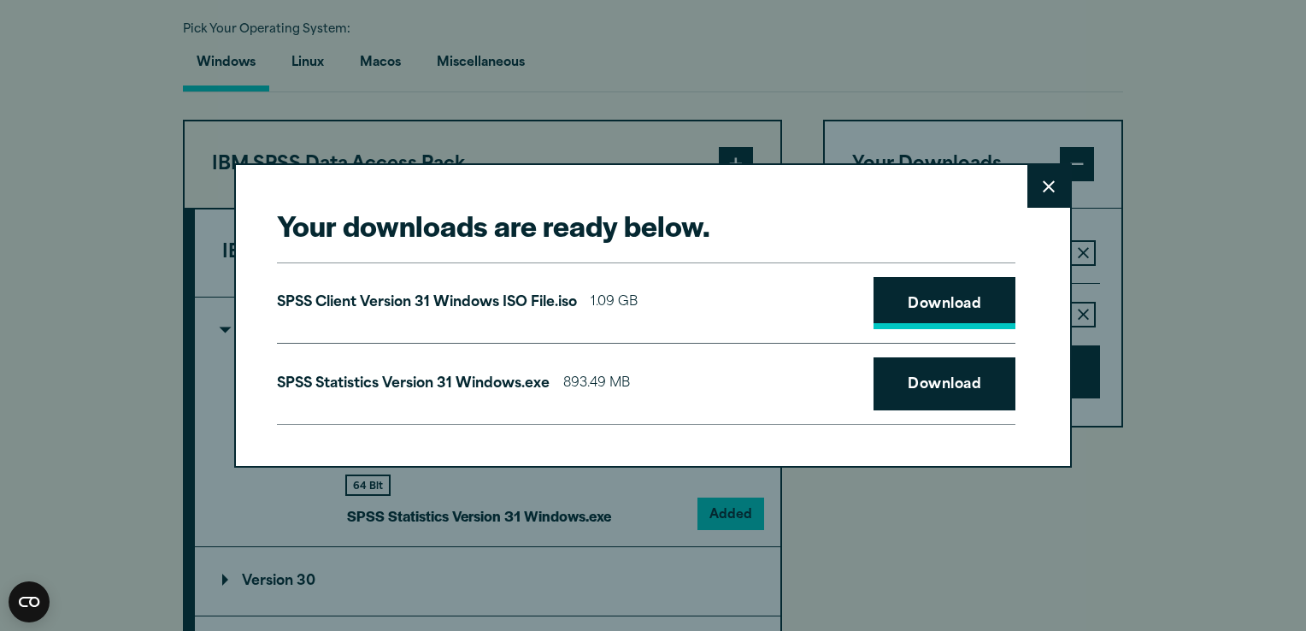
click at [969, 313] on link "Download" at bounding box center [944, 303] width 142 height 53
click at [940, 388] on link "Download" at bounding box center [944, 383] width 142 height 53
click at [1196, 88] on div "Your downloads are ready below. Close SPSS Client Version 31 Windows ISO File.i…" at bounding box center [653, 315] width 1306 height 631
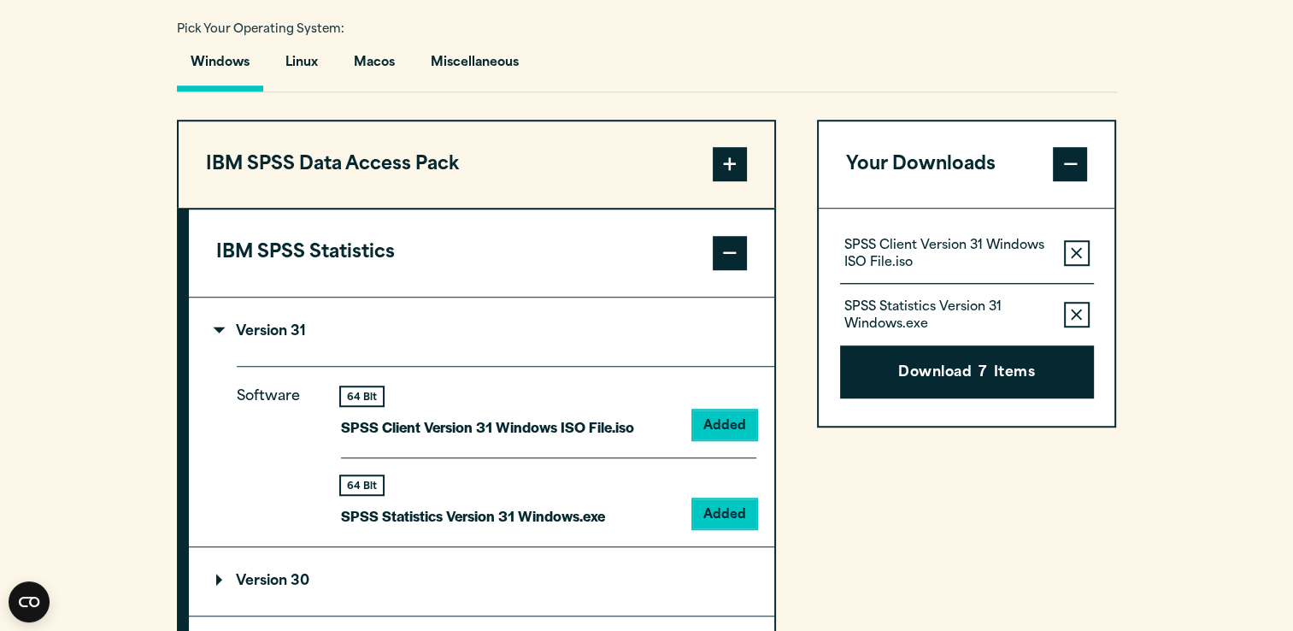
click at [1000, 535] on div "Your Downloads SPSS Client Version 31 Windows ISO File.iso Remove this item fro…" at bounding box center [967, 640] width 300 height 1041
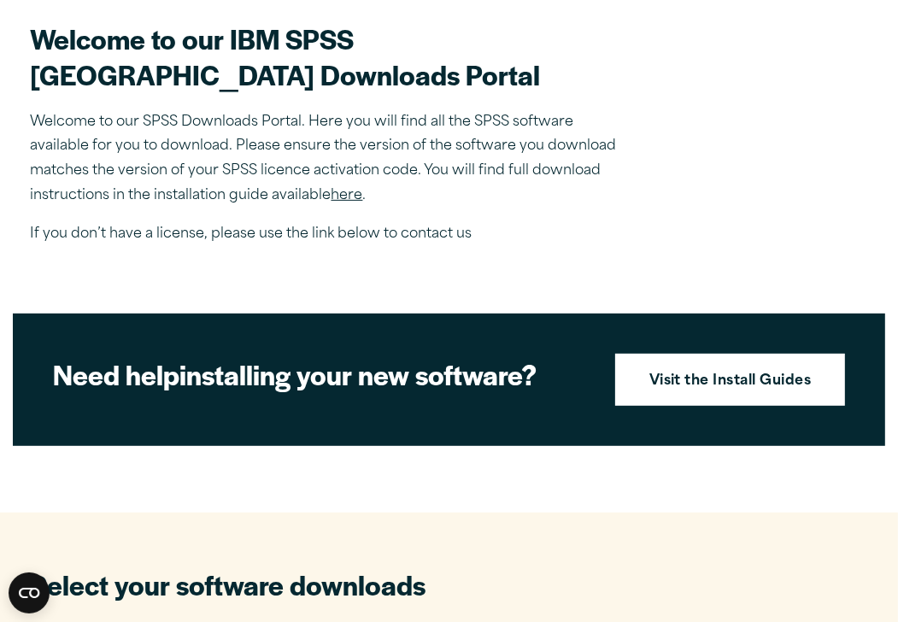
scroll to position [1032, 0]
